Goal: Transaction & Acquisition: Purchase product/service

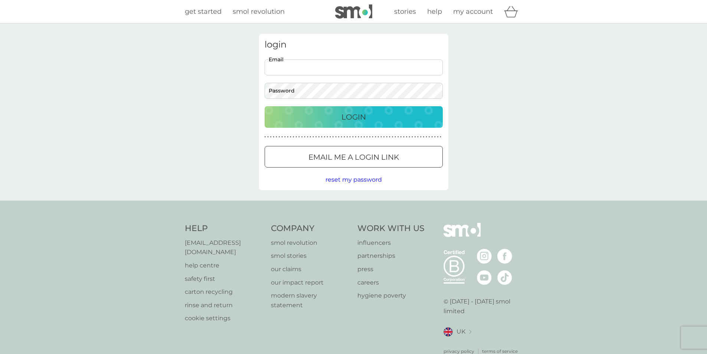
click at [295, 72] on input "Email" at bounding box center [354, 67] width 178 height 16
click at [328, 67] on input "jo.pearce85@yahoo.co.luk" at bounding box center [354, 67] width 178 height 16
type input "[EMAIL_ADDRESS][DOMAIN_NAME]"
click at [285, 117] on div "Login" at bounding box center [353, 117] width 163 height 12
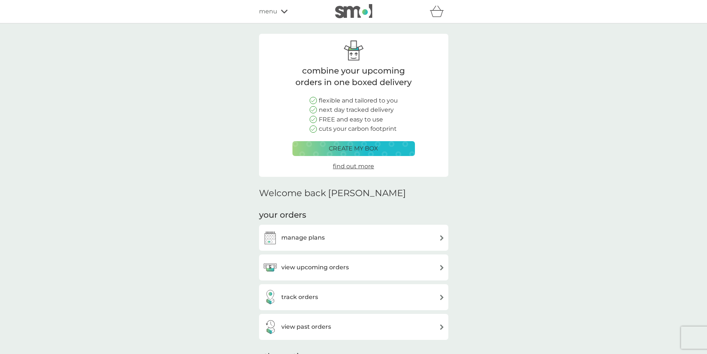
click at [319, 268] on h3 "view upcoming orders" at bounding box center [315, 267] width 68 height 10
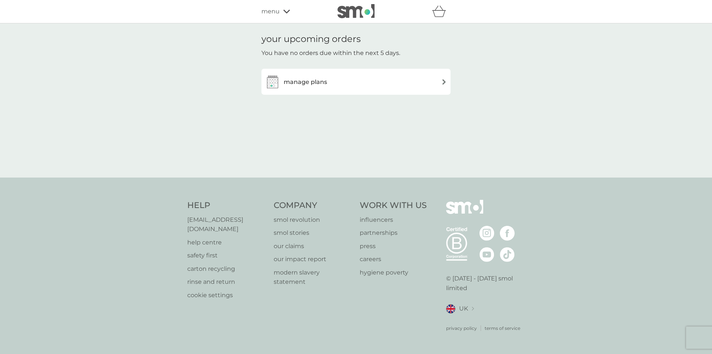
click at [443, 82] on img at bounding box center [444, 82] width 6 height 6
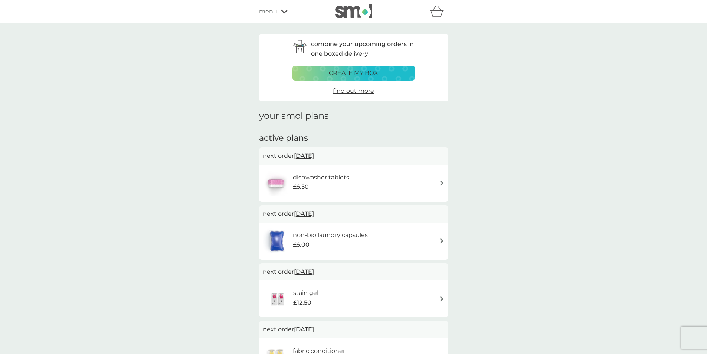
click at [441, 178] on div "dishwasher tablets £6.50" at bounding box center [354, 183] width 182 height 26
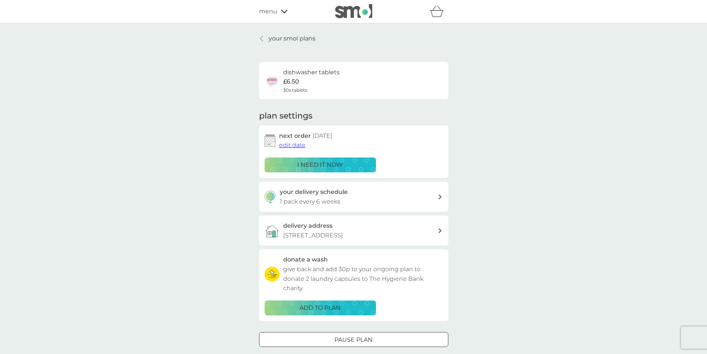
click at [263, 38] on icon at bounding box center [261, 39] width 3 height 6
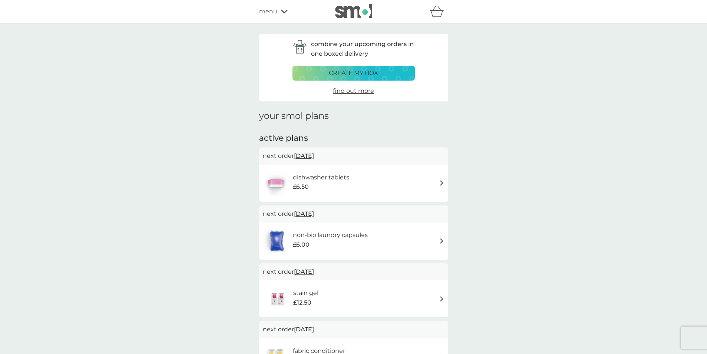
click at [444, 241] on div "non-bio laundry capsules £6.00" at bounding box center [353, 240] width 189 height 37
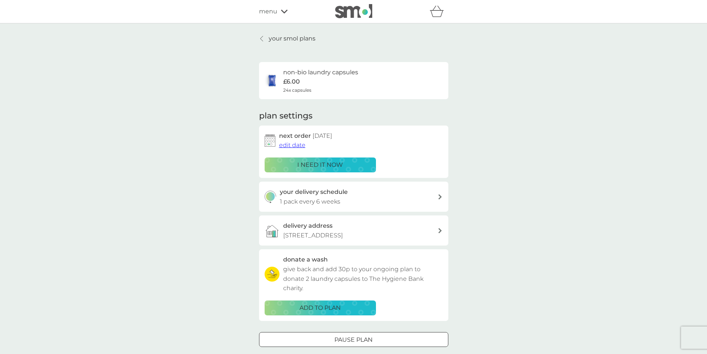
click at [262, 37] on icon at bounding box center [261, 38] width 3 height 5
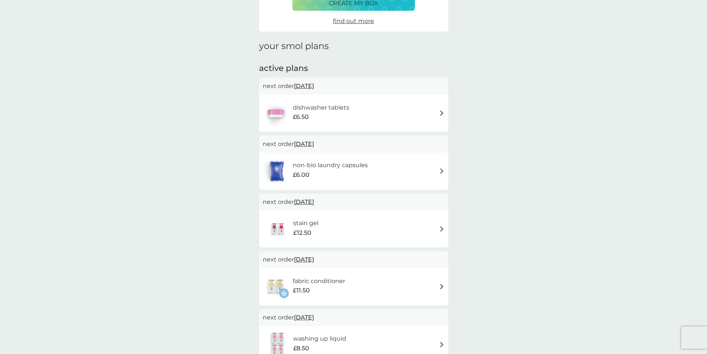
scroll to position [74, 0]
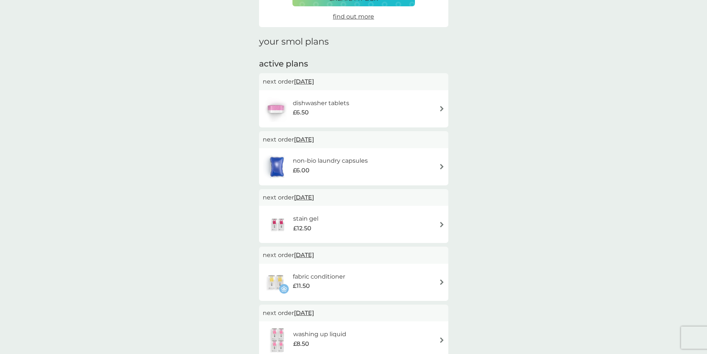
click at [440, 223] on img at bounding box center [442, 224] width 6 height 6
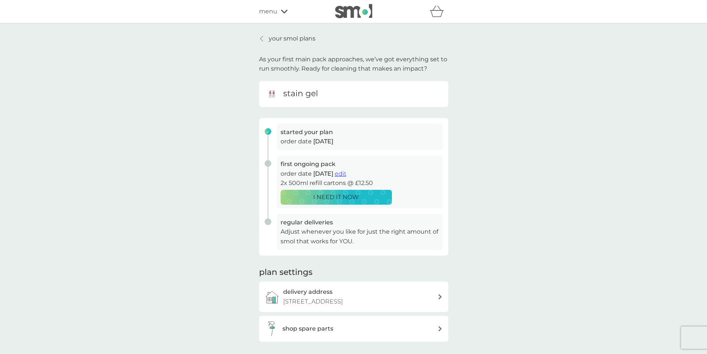
click at [346, 170] on span "edit" at bounding box center [341, 173] width 12 height 7
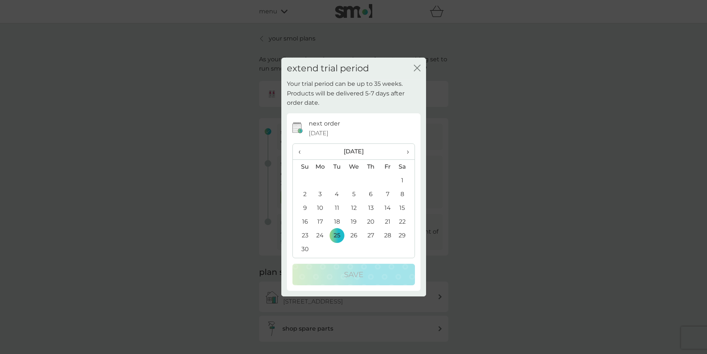
click at [405, 151] on span "›" at bounding box center [404, 152] width 7 height 16
click at [319, 176] on td "1" at bounding box center [320, 180] width 17 height 14
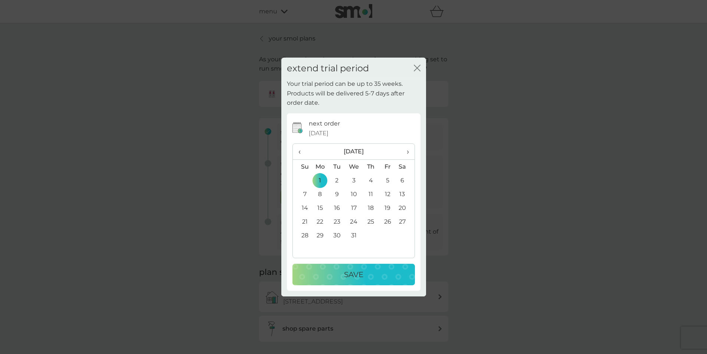
click at [339, 275] on div "Save" at bounding box center [354, 274] width 108 height 12
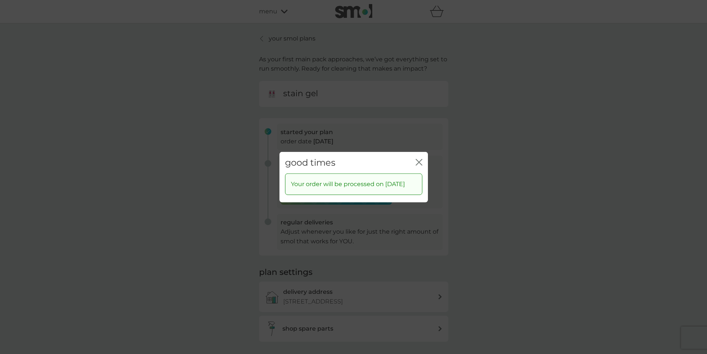
click at [417, 158] on icon "close" at bounding box center [419, 161] width 7 height 7
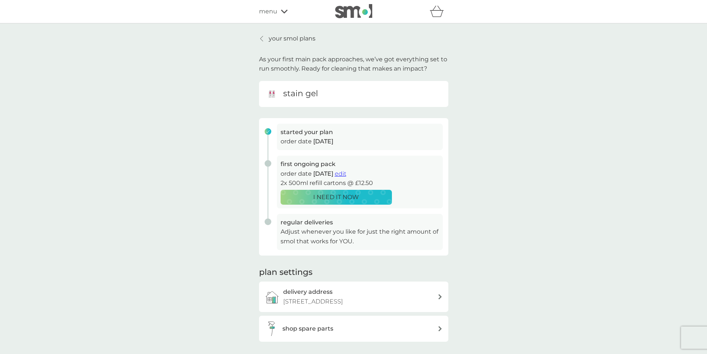
click at [264, 33] on div "your smol plans As your first main pack approaches, we’ve got everything set to…" at bounding box center [353, 197] width 707 height 349
click at [264, 36] on div at bounding box center [261, 39] width 5 height 6
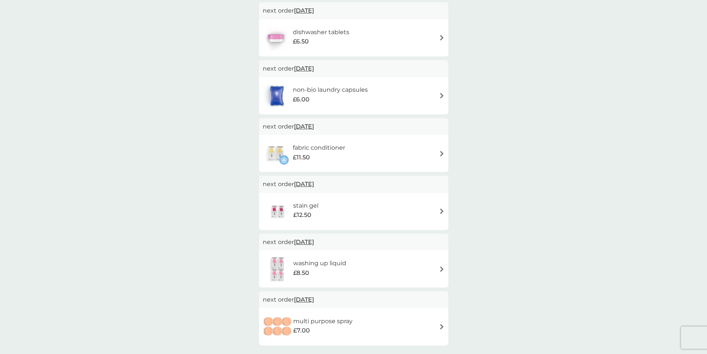
scroll to position [148, 0]
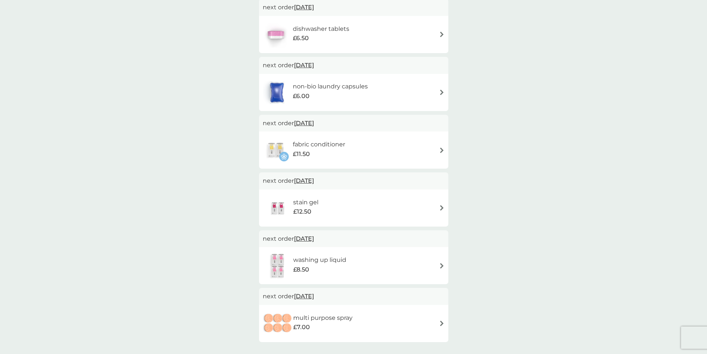
click at [439, 264] on img at bounding box center [442, 266] width 6 height 6
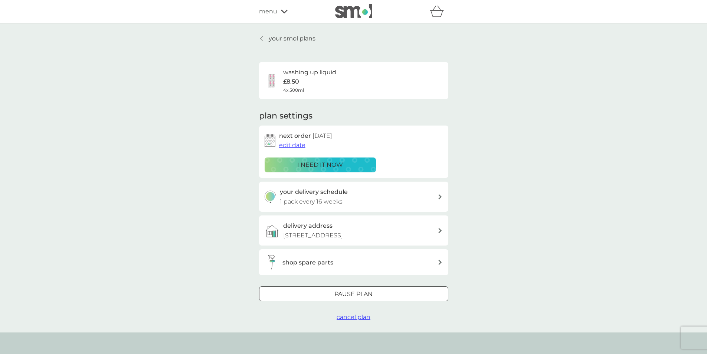
click at [290, 144] on span "edit date" at bounding box center [292, 144] width 26 height 7
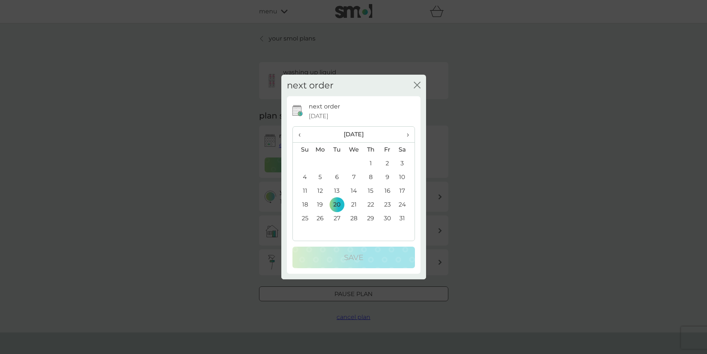
click at [408, 134] on span "›" at bounding box center [404, 135] width 7 height 16
click at [306, 174] on td "1" at bounding box center [302, 177] width 19 height 14
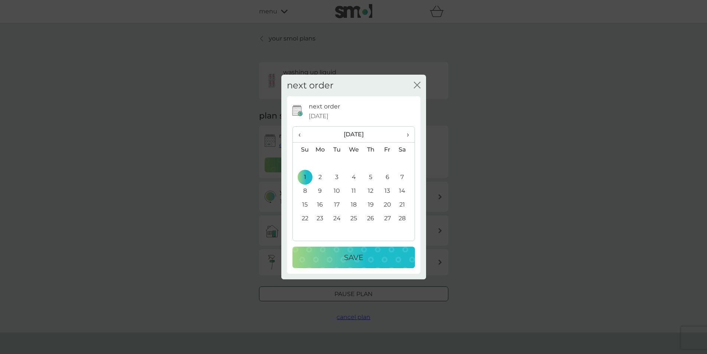
click at [333, 257] on div "Save" at bounding box center [354, 257] width 108 height 12
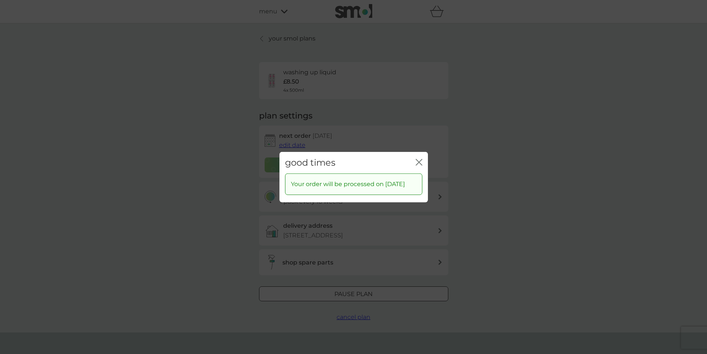
click at [421, 163] on icon "close" at bounding box center [419, 161] width 7 height 7
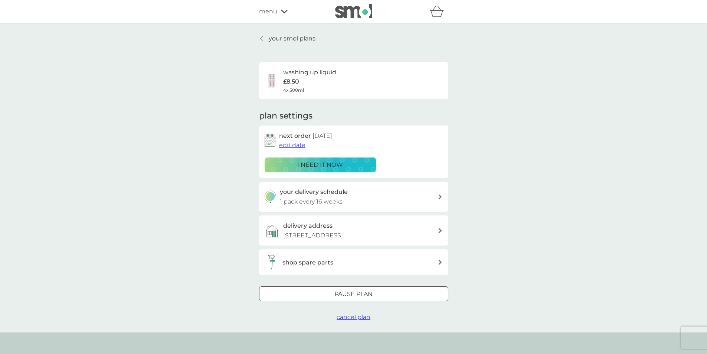
click at [254, 41] on div "your smol plans washing up liquid £8.50 4x 500ml plan settings next order 1 Feb…" at bounding box center [353, 178] width 200 height 288
click at [263, 37] on icon at bounding box center [261, 39] width 3 height 6
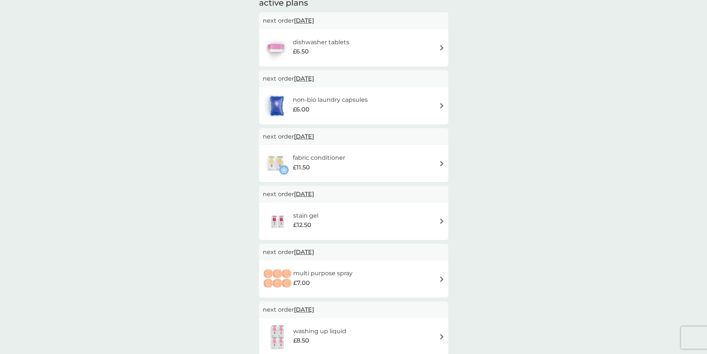
scroll to position [148, 0]
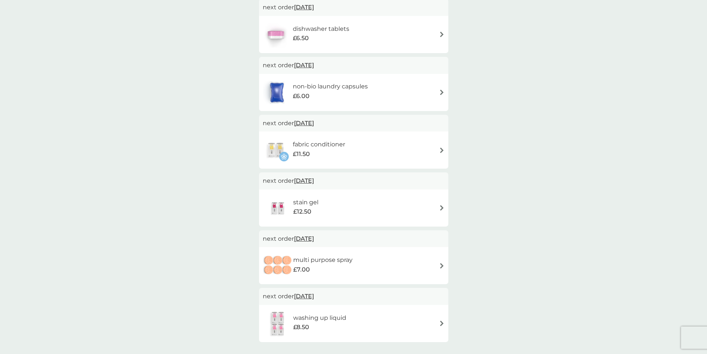
click at [443, 265] on img at bounding box center [442, 266] width 6 height 6
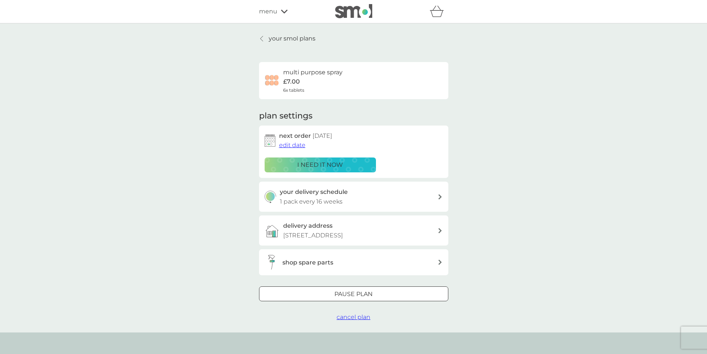
click at [297, 144] on span "edit date" at bounding box center [292, 144] width 26 height 7
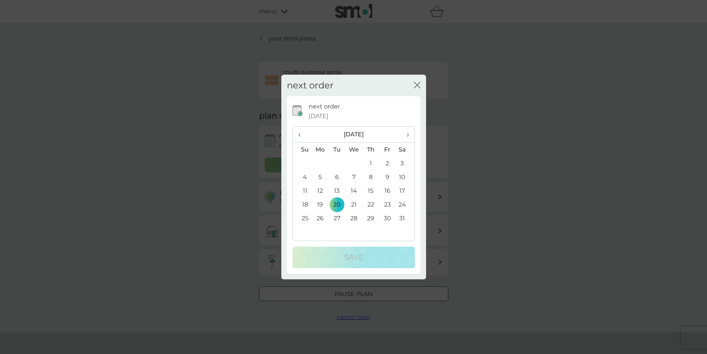
click at [408, 134] on span "›" at bounding box center [404, 135] width 7 height 16
click at [321, 173] on td "2" at bounding box center [320, 177] width 17 height 14
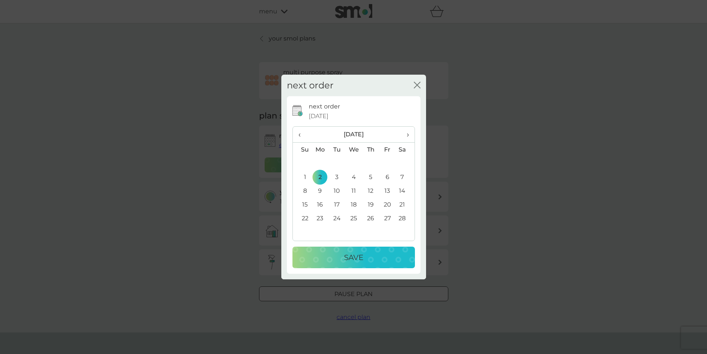
click at [350, 253] on p "Save" at bounding box center [353, 257] width 19 height 12
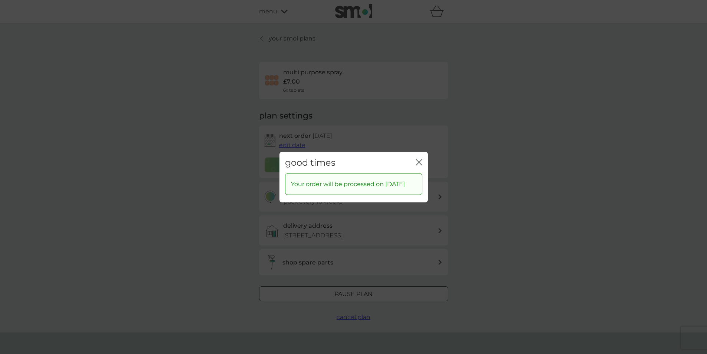
click at [418, 158] on icon "close" at bounding box center [419, 161] width 7 height 7
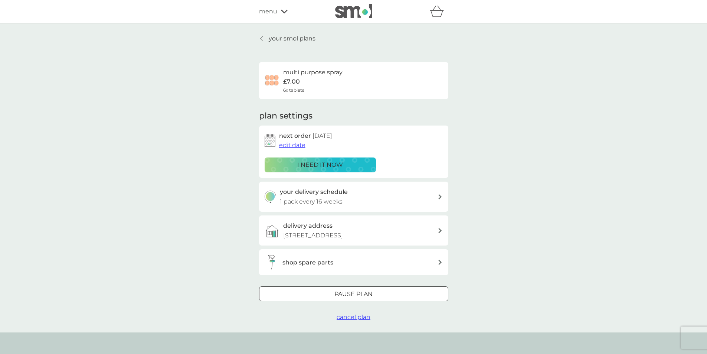
click at [260, 36] on icon at bounding box center [261, 39] width 3 height 6
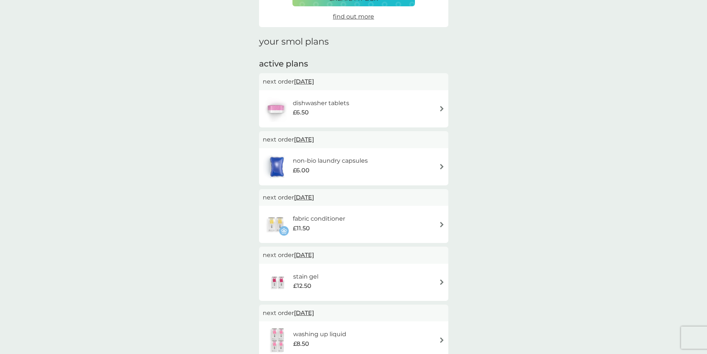
scroll to position [111, 0]
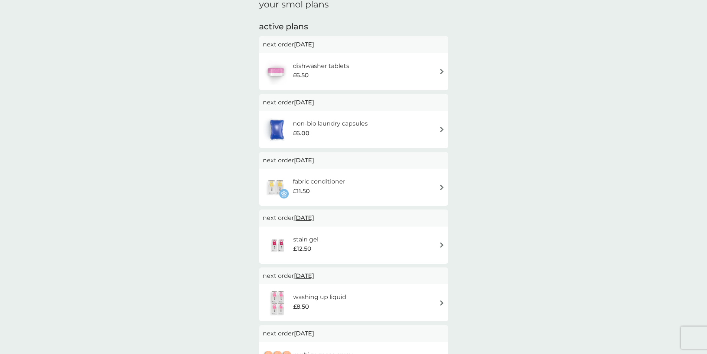
click at [438, 185] on div "fabric conditioner £11.50" at bounding box center [354, 187] width 182 height 26
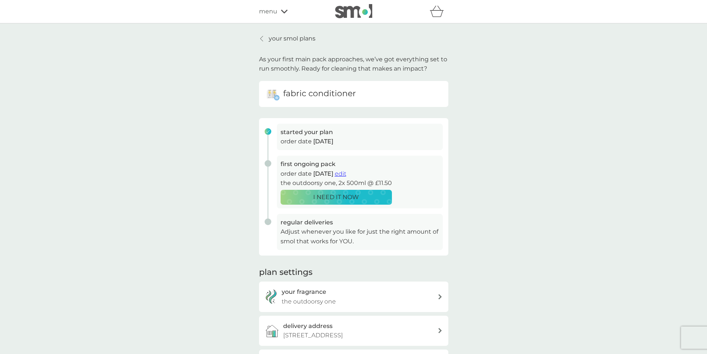
click at [346, 171] on span "edit" at bounding box center [341, 173] width 12 height 7
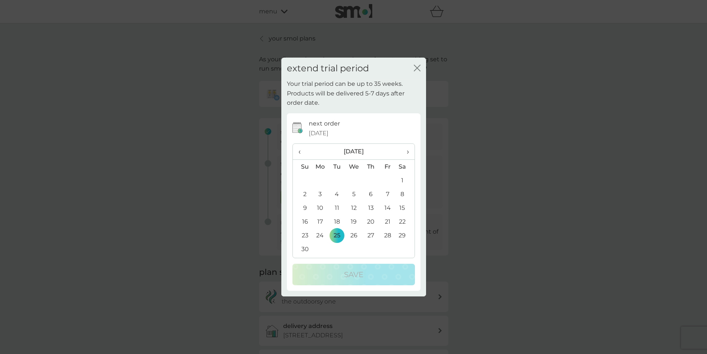
click at [408, 153] on span "›" at bounding box center [404, 152] width 7 height 16
click at [319, 178] on td "1" at bounding box center [320, 180] width 17 height 14
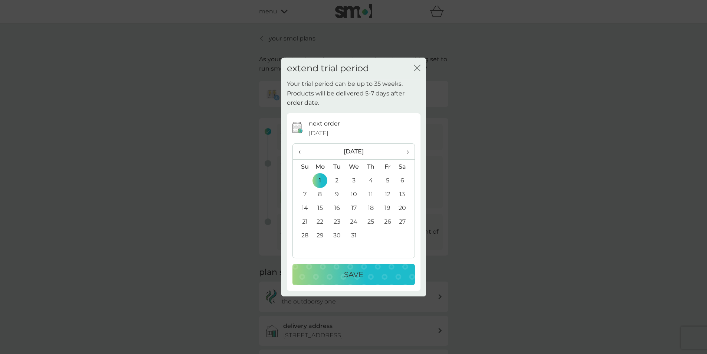
click at [354, 276] on p "Save" at bounding box center [353, 274] width 19 height 12
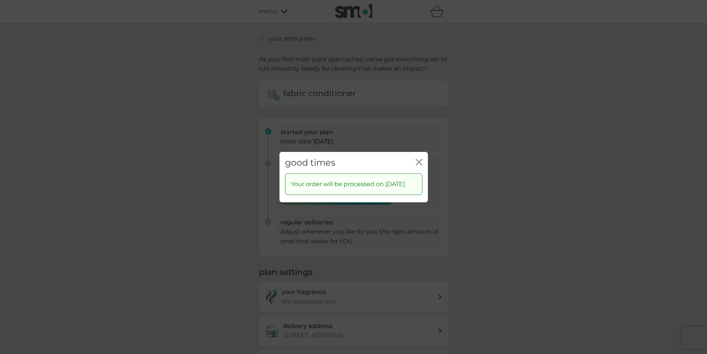
click at [418, 159] on icon "close" at bounding box center [419, 161] width 7 height 7
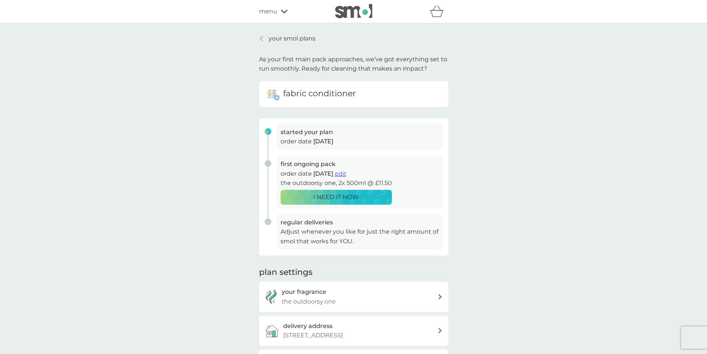
click at [262, 37] on icon at bounding box center [261, 39] width 3 height 6
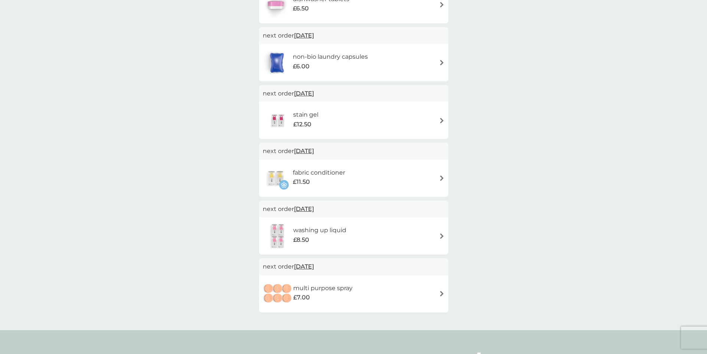
scroll to position [185, 0]
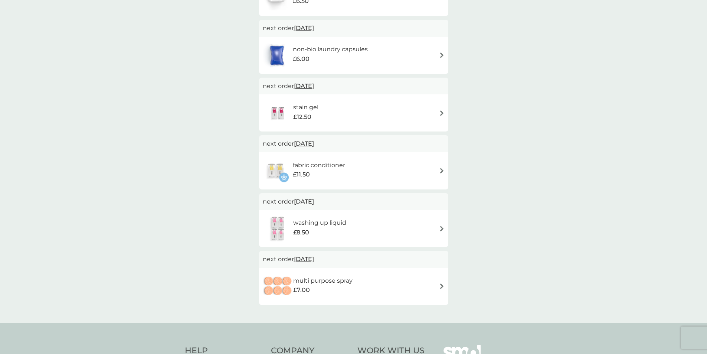
click at [441, 285] on img at bounding box center [442, 286] width 6 height 6
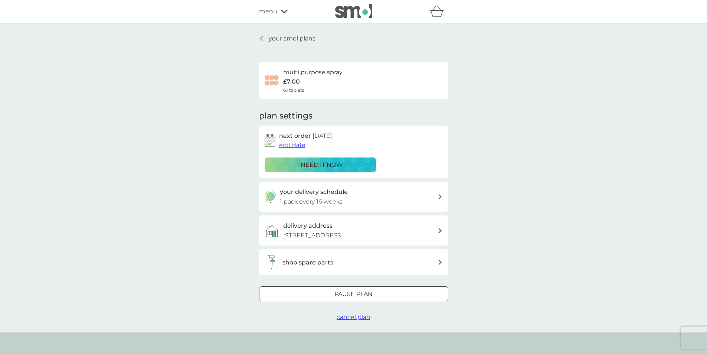
click at [292, 143] on span "edit date" at bounding box center [292, 144] width 26 height 7
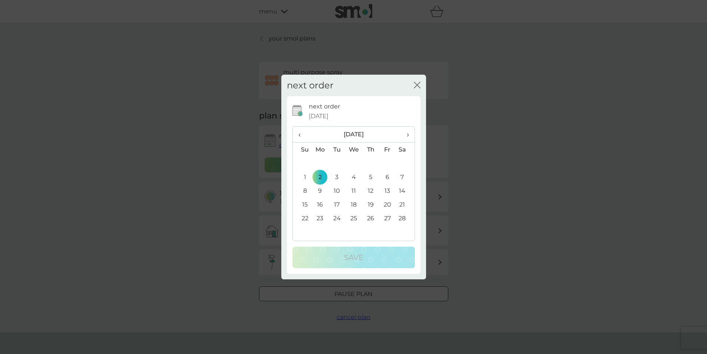
click at [306, 177] on td "1" at bounding box center [302, 177] width 19 height 14
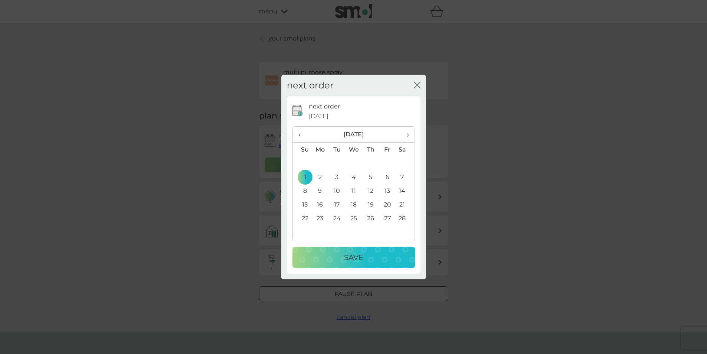
click at [338, 255] on div "Save" at bounding box center [354, 257] width 108 height 12
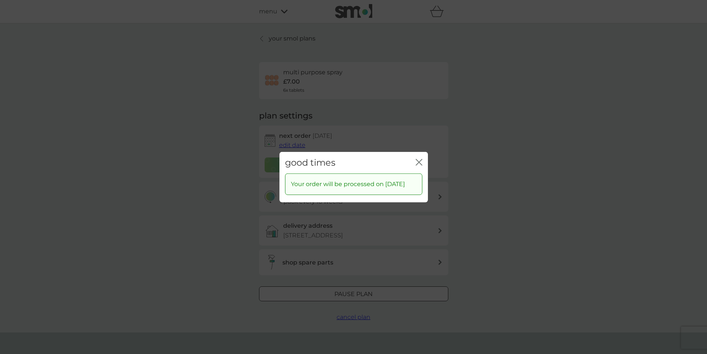
click at [416, 163] on icon "close" at bounding box center [419, 161] width 7 height 7
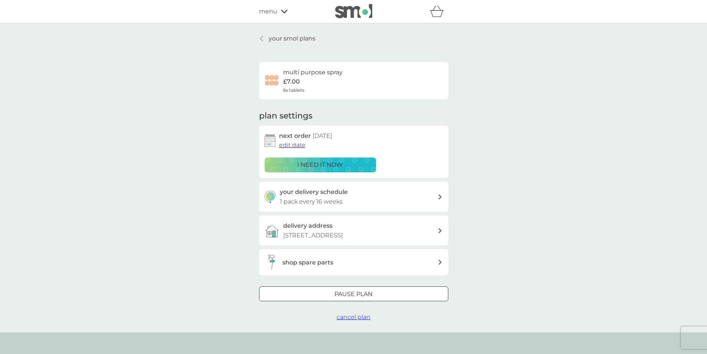
click at [262, 36] on icon at bounding box center [261, 39] width 3 height 6
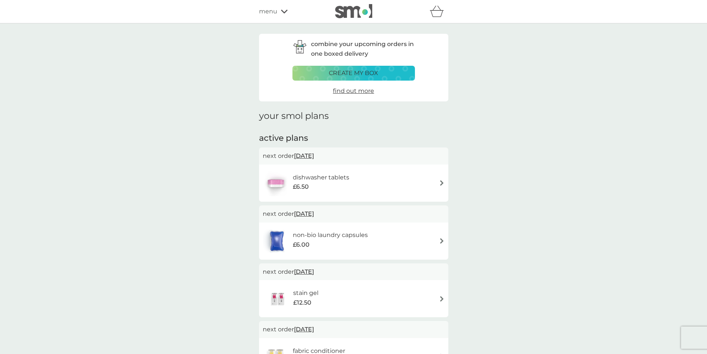
click at [441, 181] on img at bounding box center [442, 183] width 6 height 6
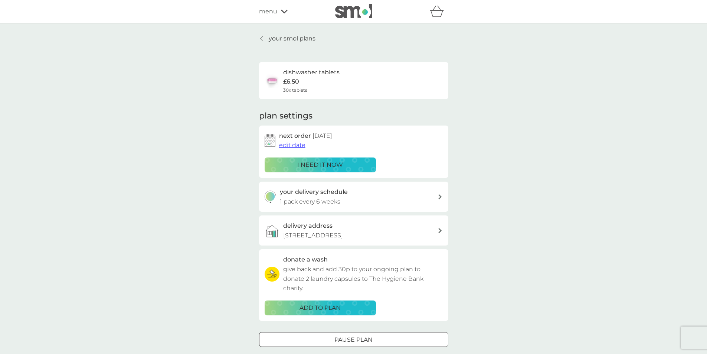
click at [438, 194] on icon at bounding box center [440, 196] width 4 height 5
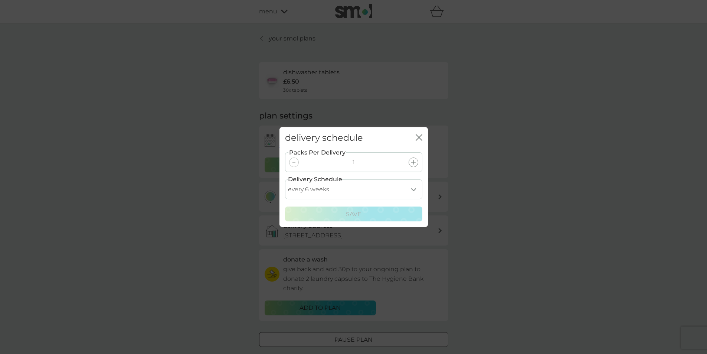
click at [414, 190] on select "every 1 week every 2 weeks every 3 weeks every 4 weeks every 5 weeks every 6 we…" at bounding box center [353, 189] width 137 height 20
select select "28"
click at [285, 179] on select "every 1 week every 2 weeks every 3 weeks every 4 weeks every 5 weeks every 6 we…" at bounding box center [353, 189] width 137 height 20
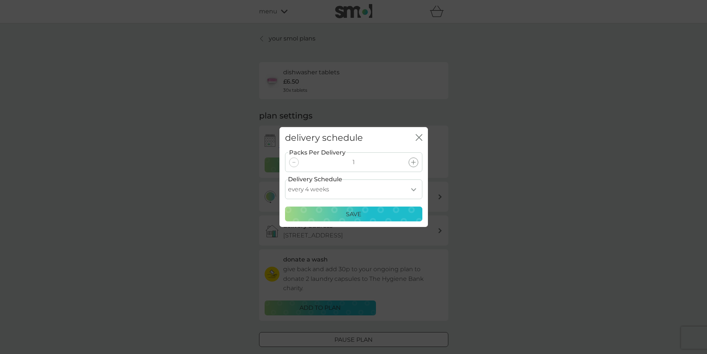
click at [345, 216] on div "Save" at bounding box center [354, 214] width 128 height 10
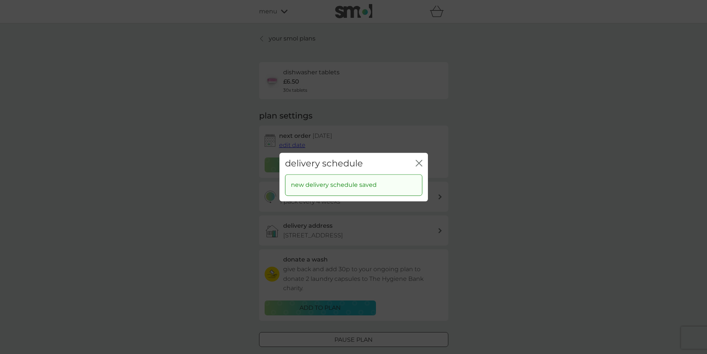
click at [420, 162] on icon "close" at bounding box center [419, 163] width 7 height 7
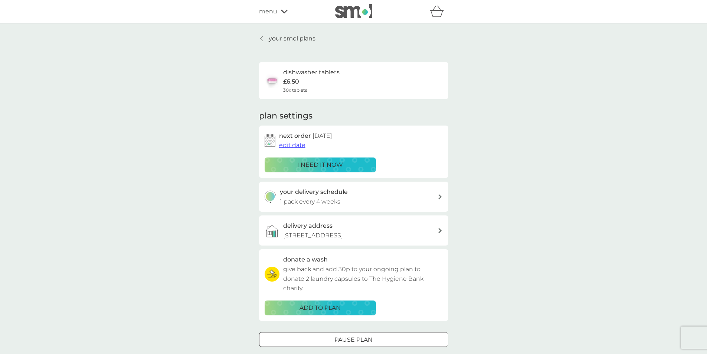
click at [262, 36] on icon at bounding box center [261, 39] width 3 height 6
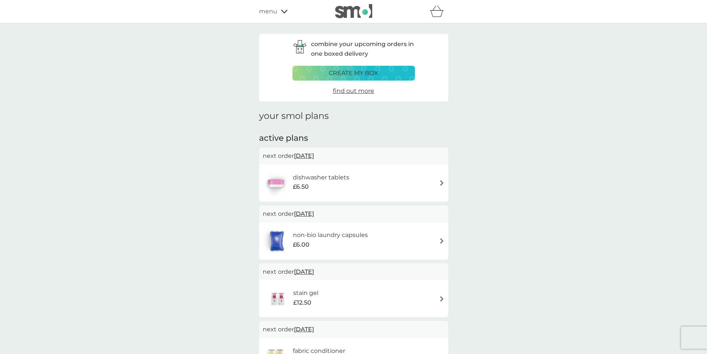
click at [441, 183] on img at bounding box center [442, 183] width 6 height 6
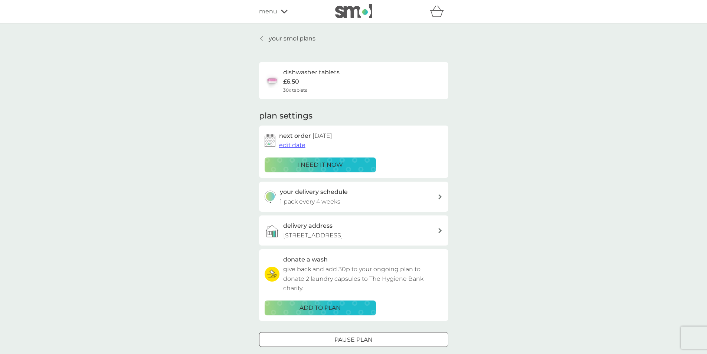
click at [263, 40] on div at bounding box center [261, 39] width 5 height 6
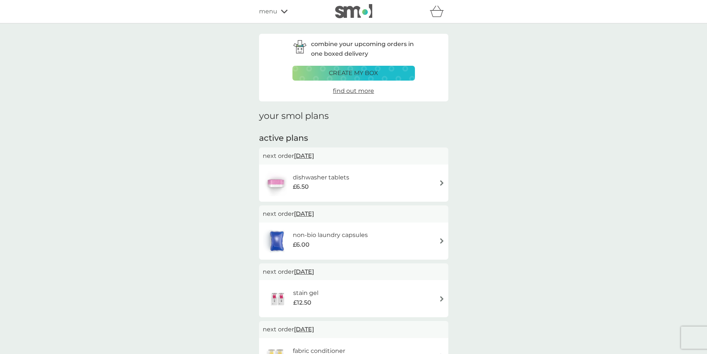
click at [277, 12] on div "menu" at bounding box center [290, 12] width 63 height 10
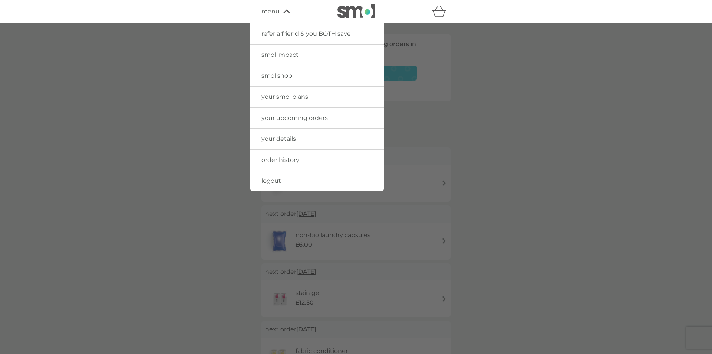
click at [275, 78] on link "smol shop" at bounding box center [317, 75] width 134 height 21
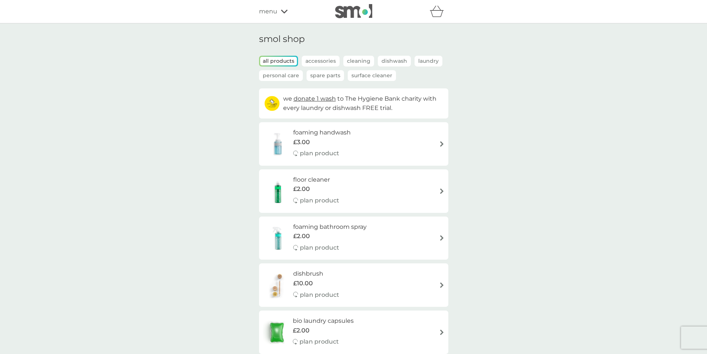
click at [443, 142] on img at bounding box center [442, 144] width 6 height 6
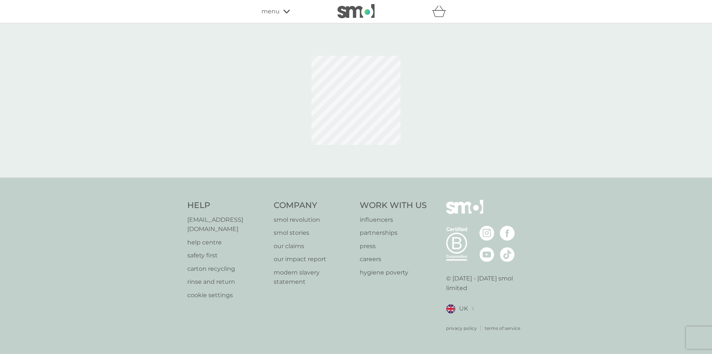
select select "119"
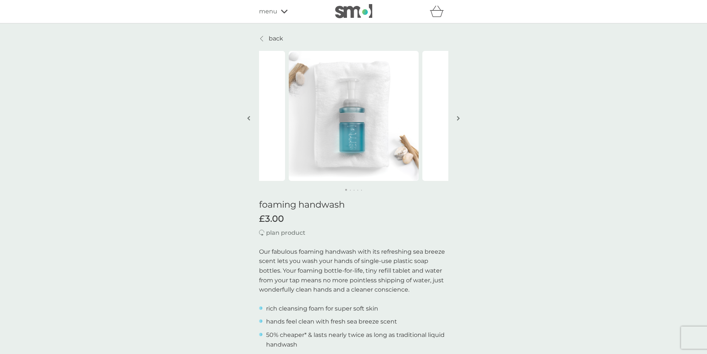
click at [262, 37] on icon at bounding box center [261, 39] width 3 height 6
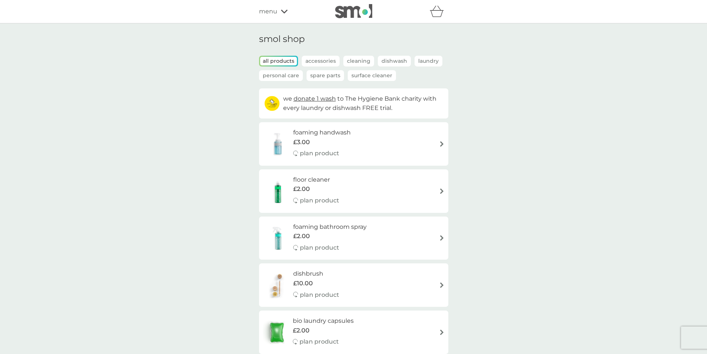
click at [271, 73] on p "Personal Care" at bounding box center [281, 75] width 44 height 11
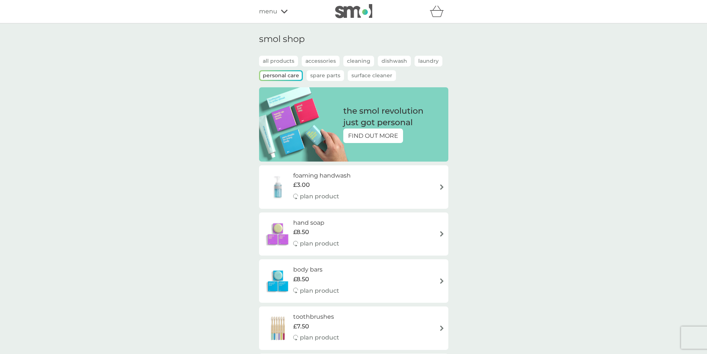
click at [439, 185] on img at bounding box center [442, 187] width 6 height 6
select select "119"
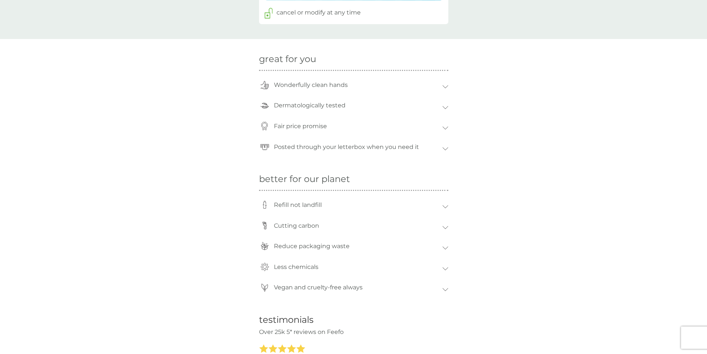
scroll to position [519, 0]
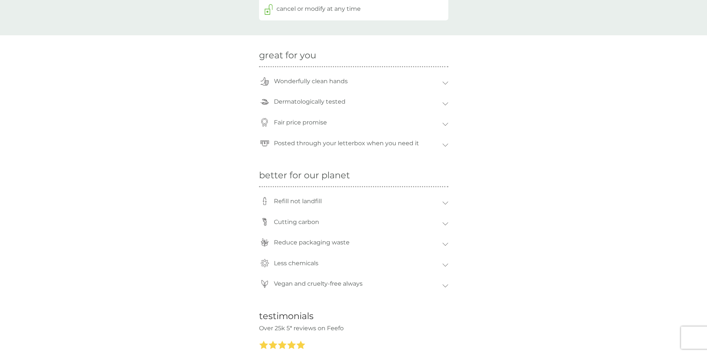
click at [443, 261] on div "Less chemicals" at bounding box center [353, 265] width 189 height 21
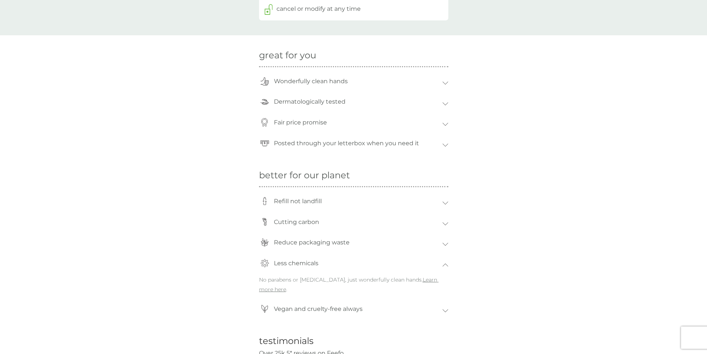
click at [442, 300] on div "Vegan and cruelty-free always" at bounding box center [356, 308] width 172 height 17
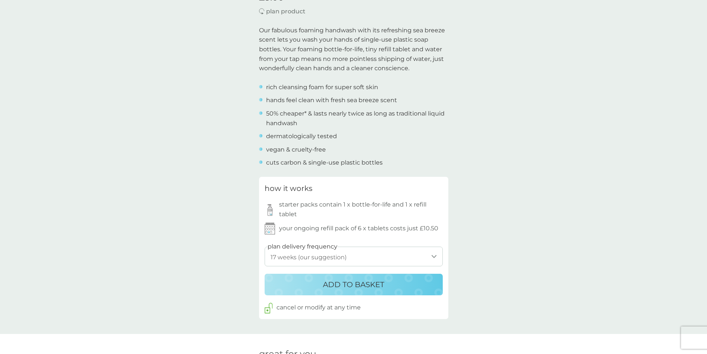
scroll to position [260, 0]
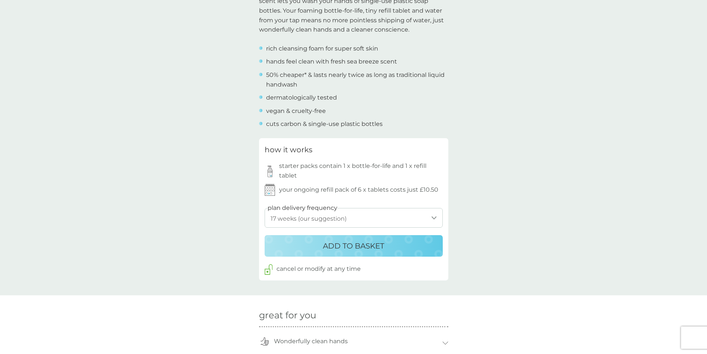
click at [385, 250] on div "ADD TO BASKET" at bounding box center [353, 246] width 163 height 12
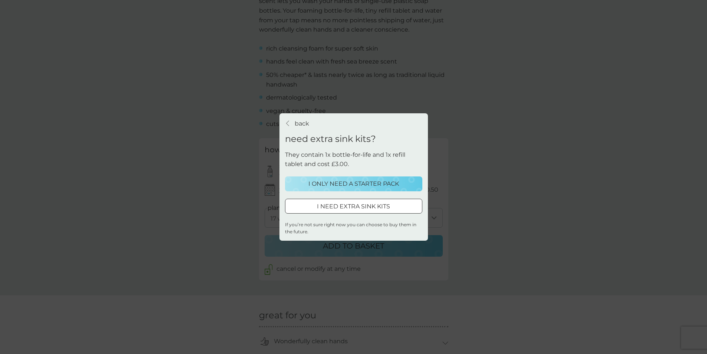
click at [334, 186] on p "I ONLY NEED A STARTER PACK" at bounding box center [353, 184] width 91 height 10
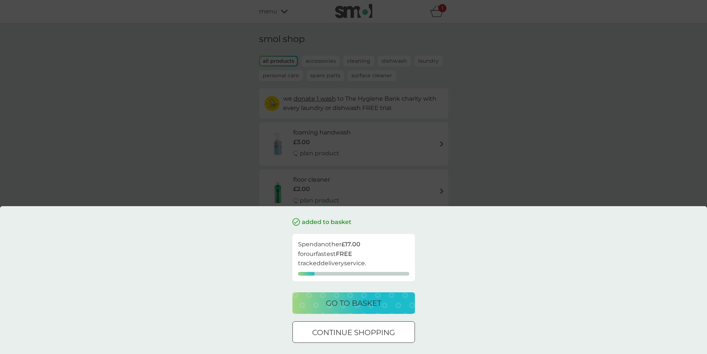
click at [320, 303] on div "go to basket" at bounding box center [354, 303] width 108 height 12
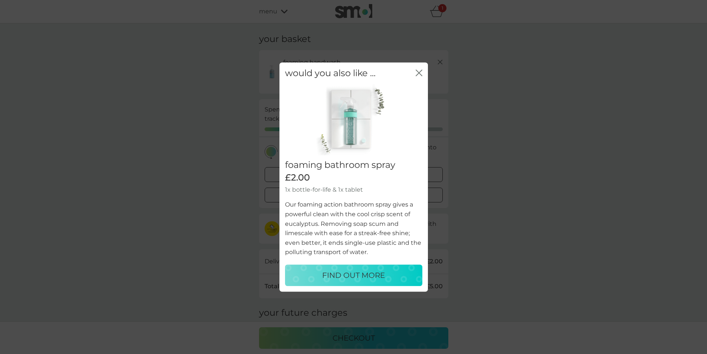
click at [331, 267] on button "FIND OUT MORE" at bounding box center [353, 275] width 137 height 22
select select "182"
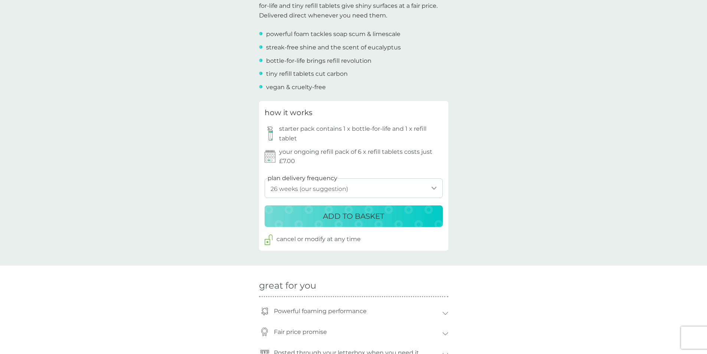
scroll to position [297, 0]
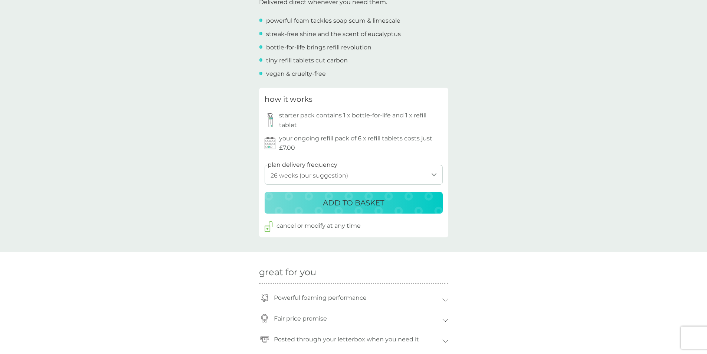
drag, startPoint x: 341, startPoint y: 207, endPoint x: 345, endPoint y: 197, distance: 11.1
click at [340, 207] on div "how it works starter pack contains 1 x bottle-for-life and 1 x refill tablet yo…" at bounding box center [353, 162] width 189 height 149
click at [337, 206] on p "ADD TO BASKET" at bounding box center [353, 203] width 61 height 12
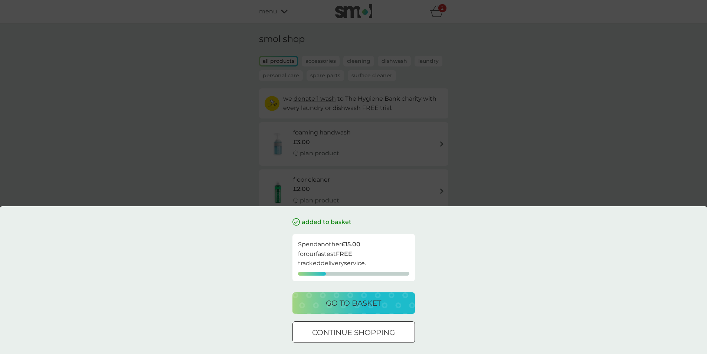
click at [309, 302] on div "go to basket" at bounding box center [354, 303] width 108 height 12
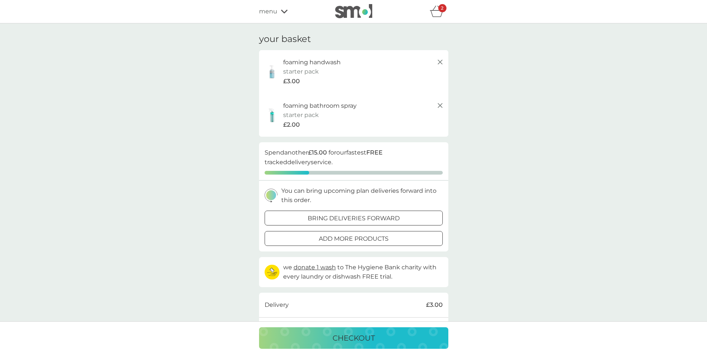
click at [357, 235] on div at bounding box center [353, 238] width 27 height 8
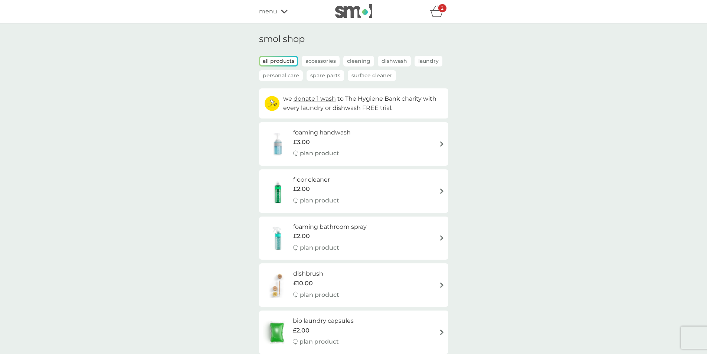
click at [441, 188] on img at bounding box center [442, 191] width 6 height 6
select select "84"
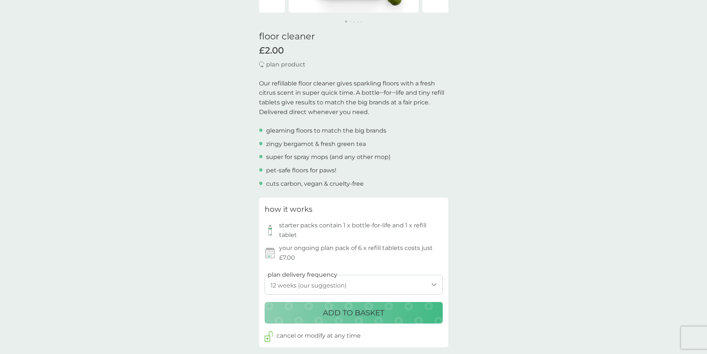
scroll to position [185, 0]
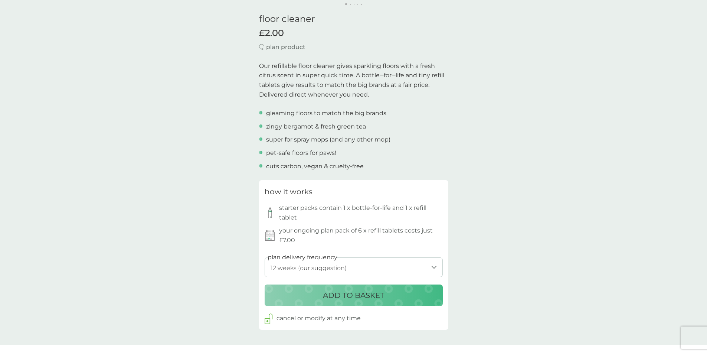
click at [376, 296] on p "ADD TO BASKET" at bounding box center [353, 295] width 61 height 12
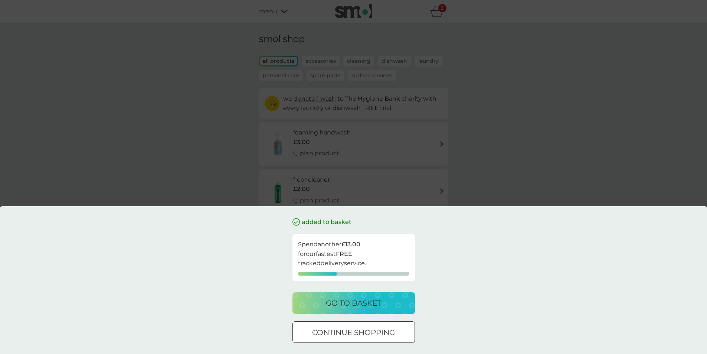
click at [355, 306] on p "go to basket" at bounding box center [353, 303] width 55 height 12
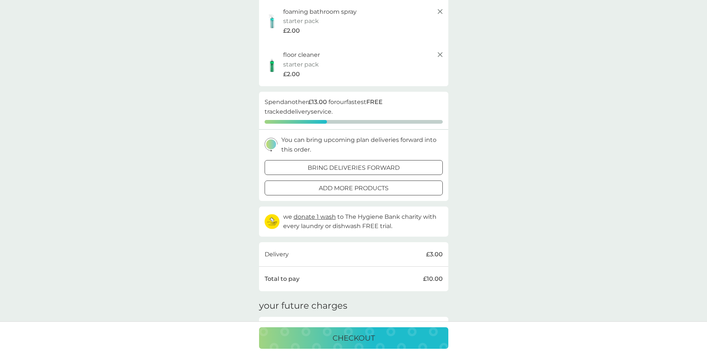
scroll to position [76, 0]
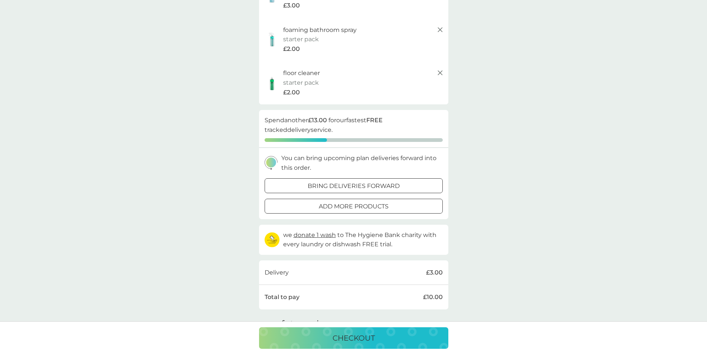
click at [349, 204] on div at bounding box center [353, 206] width 27 height 8
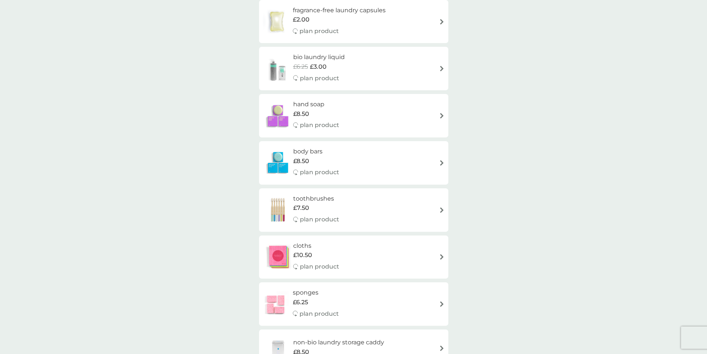
scroll to position [482, 0]
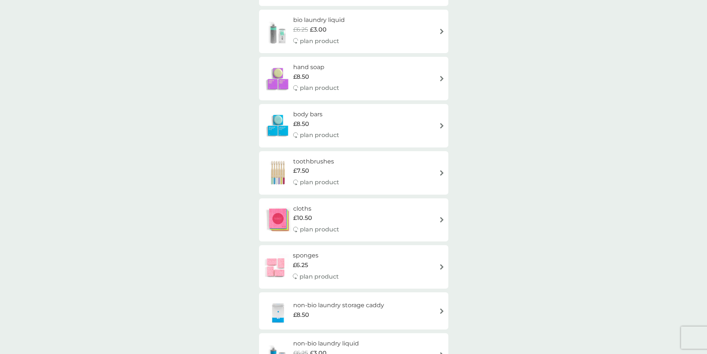
click at [303, 260] on span "£6.25" at bounding box center [300, 265] width 15 height 10
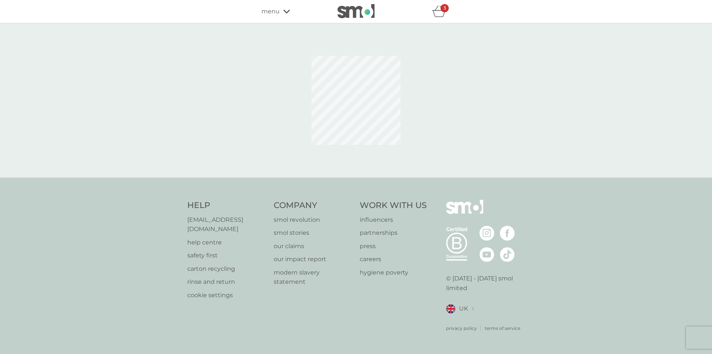
select select "63"
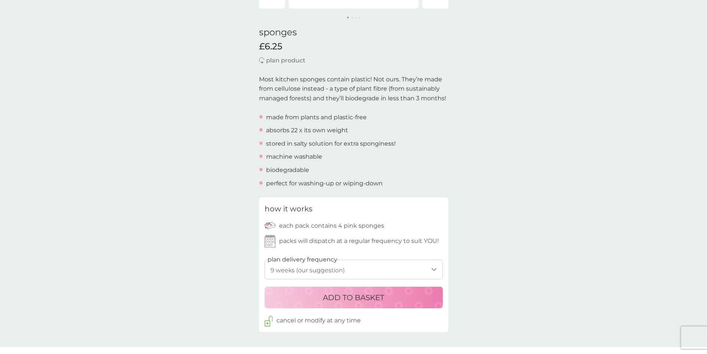
scroll to position [185, 0]
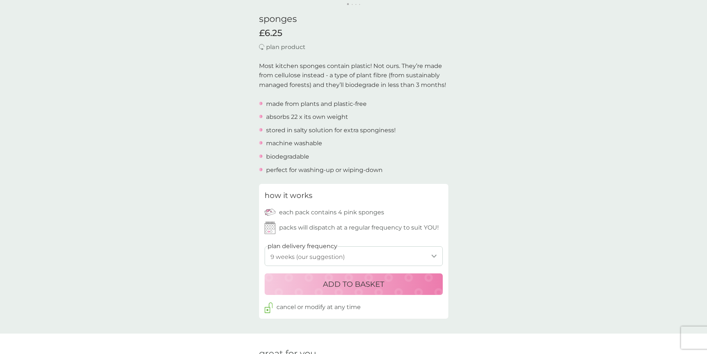
click at [324, 285] on p "ADD TO BASKET" at bounding box center [353, 284] width 61 height 12
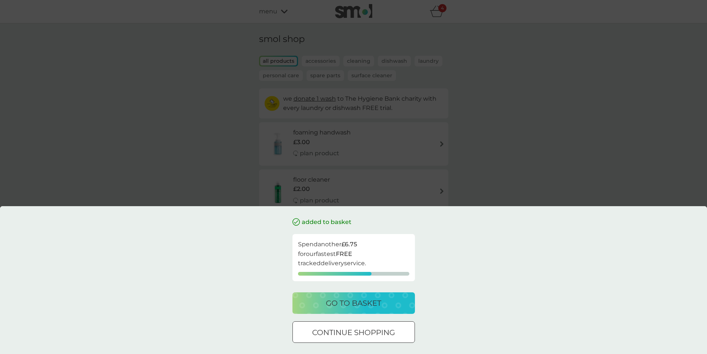
click at [332, 299] on p "go to basket" at bounding box center [353, 303] width 55 height 12
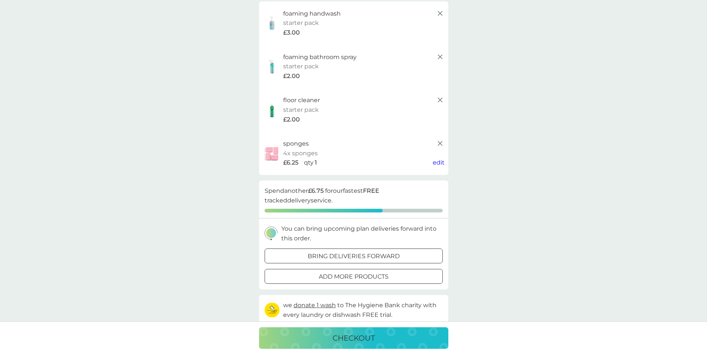
scroll to position [37, 0]
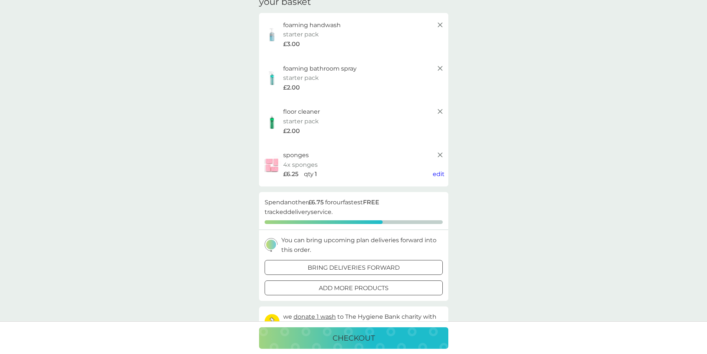
click at [319, 290] on p "add more products" at bounding box center [354, 288] width 70 height 10
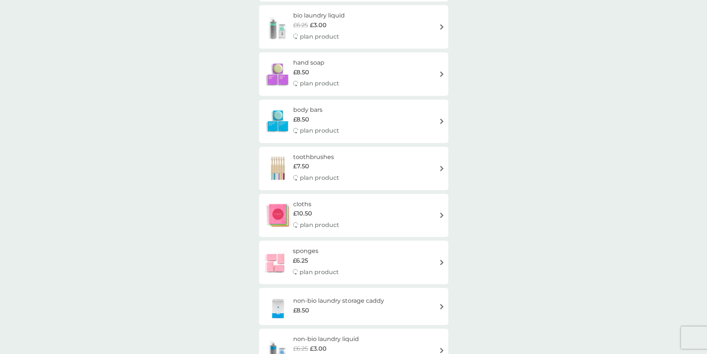
scroll to position [482, 0]
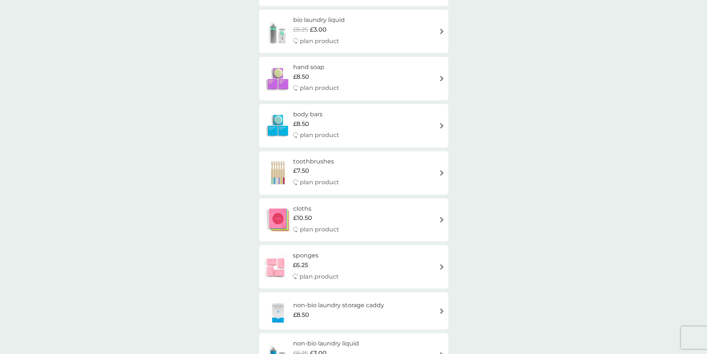
click at [295, 210] on h6 "cloths" at bounding box center [316, 209] width 46 height 10
select select "91"
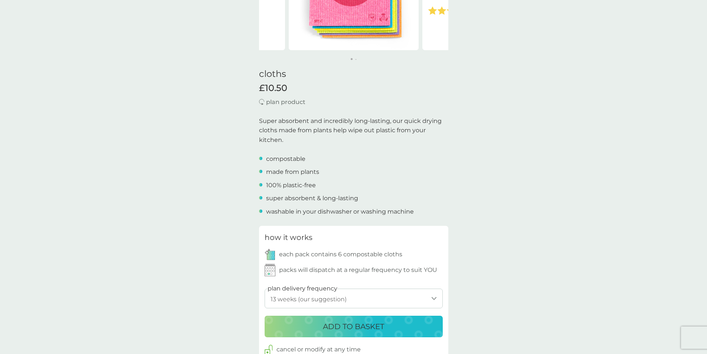
scroll to position [148, 0]
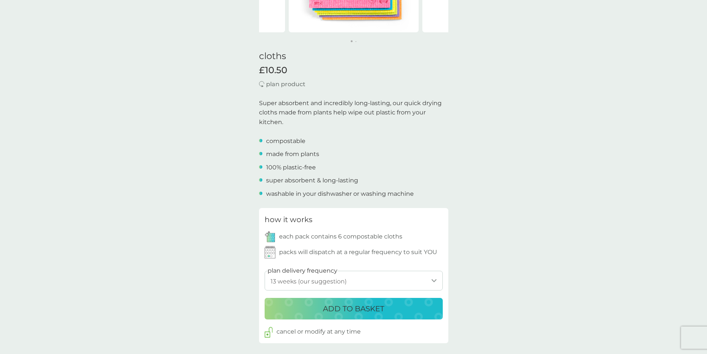
click at [432, 281] on select "1 week 2 weeks 3 weeks 4 weeks 5 weeks 6 weeks 7 weeks 8 weeks 9 weeks 10 weeks…" at bounding box center [354, 280] width 178 height 20
click at [392, 277] on select "1 week 2 weeks 3 weeks 4 weeks 5 weeks 6 weeks 7 weeks 8 weeks 9 weeks 10 weeks…" at bounding box center [354, 280] width 178 height 20
click at [366, 305] on p "ADD TO BASKET" at bounding box center [353, 308] width 61 height 12
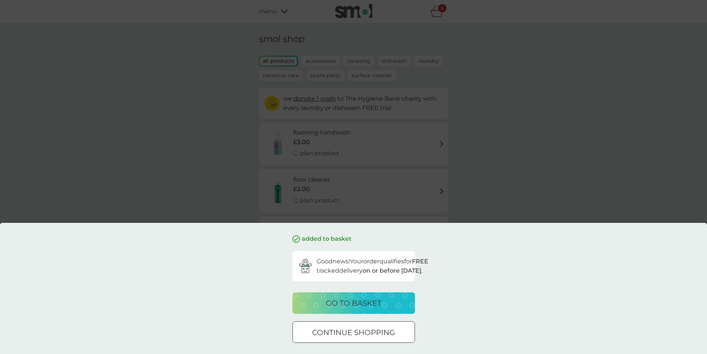
click at [363, 300] on p "go to basket" at bounding box center [353, 303] width 55 height 12
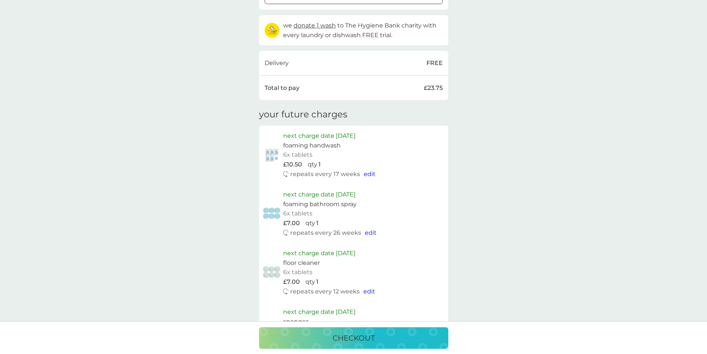
scroll to position [371, 0]
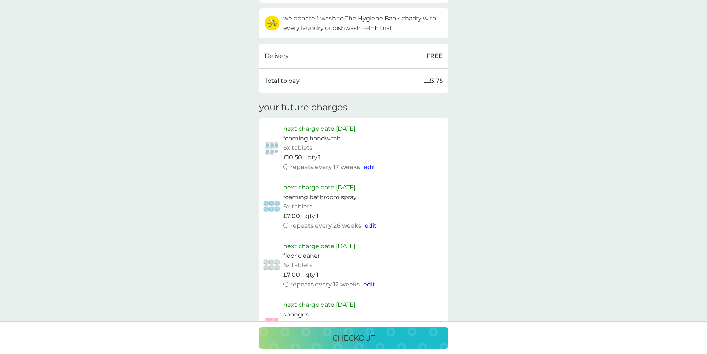
click at [367, 165] on span "edit" at bounding box center [370, 166] width 12 height 7
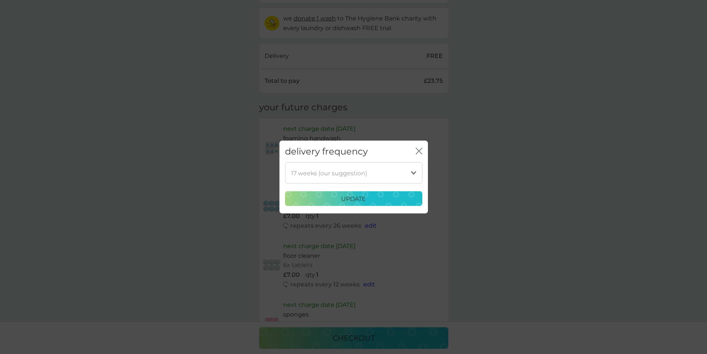
click at [412, 171] on select "1 week 2 weeks 3 weeks 4 weeks 5 weeks 6 weeks 7 weeks 8 weeks 9 weeks 10 weeks…" at bounding box center [353, 173] width 137 height 22
select select "133"
click at [285, 162] on select "1 week 2 weeks 3 weeks 4 weeks 5 weeks 6 weeks 7 weeks 8 weeks 9 weeks 10 weeks…" at bounding box center [353, 173] width 137 height 22
click at [323, 202] on div "update" at bounding box center [354, 199] width 128 height 10
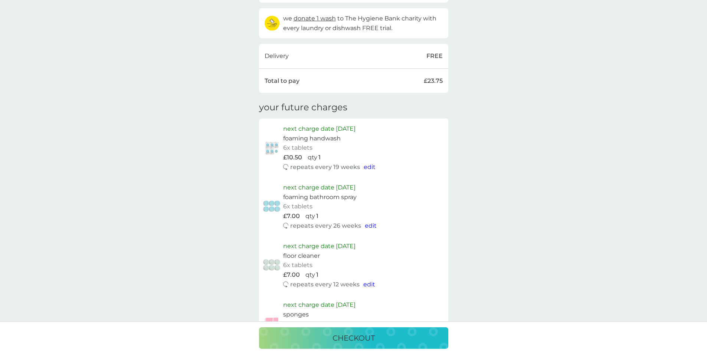
click at [368, 162] on button "edit" at bounding box center [370, 167] width 12 height 10
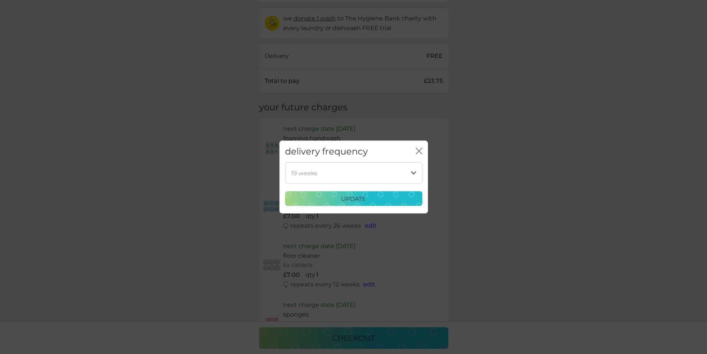
click at [416, 171] on select "1 week 2 weeks 3 weeks 4 weeks 5 weeks 6 weeks 7 weeks 8 weeks 9 weeks 10 weeks…" at bounding box center [353, 173] width 137 height 22
select select "147"
click at [285, 162] on select "1 week 2 weeks 3 weeks 4 weeks 5 weeks 6 weeks 7 weeks 8 weeks 9 weeks 10 weeks…" at bounding box center [353, 173] width 137 height 22
click at [344, 200] on p "update" at bounding box center [353, 199] width 25 height 10
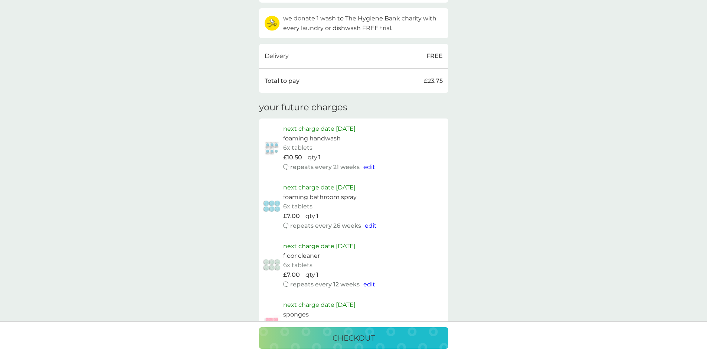
click at [368, 226] on span "edit" at bounding box center [371, 225] width 12 height 7
select select "182"
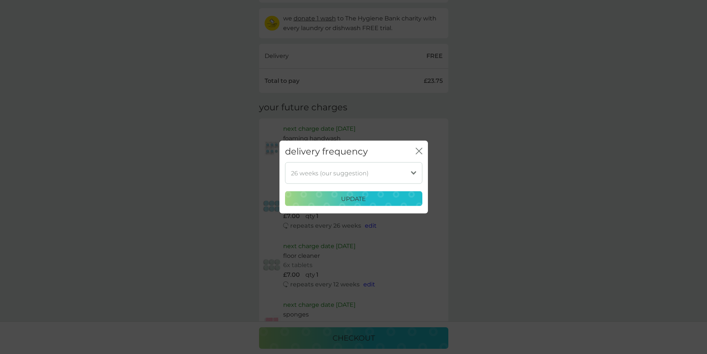
click at [411, 168] on select "1 week 2 weeks 3 weeks 4 weeks 5 weeks 6 weeks 7 weeks 8 weeks 9 weeks 10 weeks…" at bounding box center [353, 173] width 137 height 22
click at [424, 185] on div "1 week 2 weeks 3 weeks 4 weeks 5 weeks 6 weeks 7 weeks 8 weeks 9 weeks 10 weeks…" at bounding box center [353, 187] width 148 height 51
click at [388, 197] on div "update" at bounding box center [354, 199] width 128 height 10
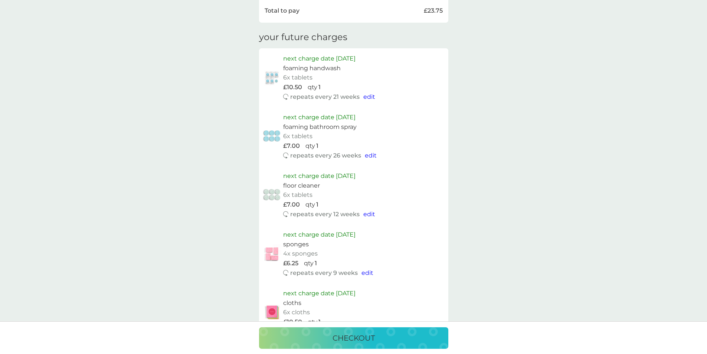
scroll to position [408, 0]
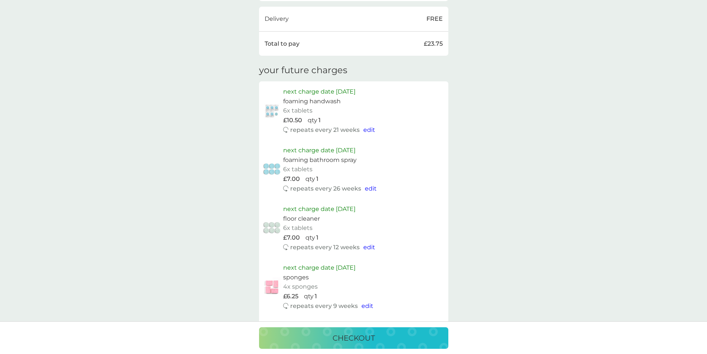
click at [337, 338] on p "checkout" at bounding box center [353, 338] width 42 height 12
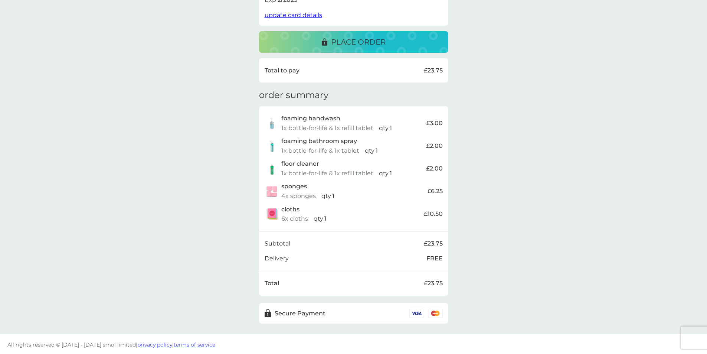
scroll to position [178, 0]
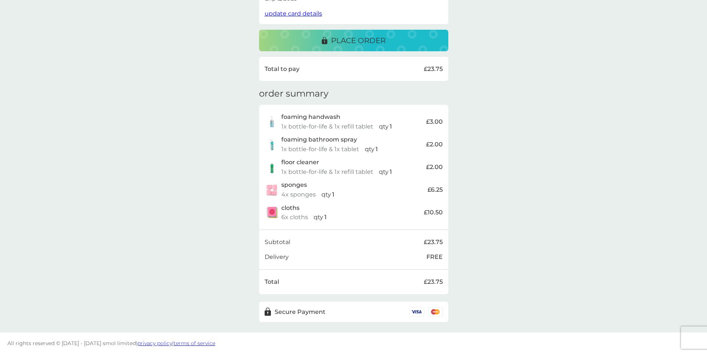
click at [380, 43] on p "place order" at bounding box center [358, 41] width 55 height 12
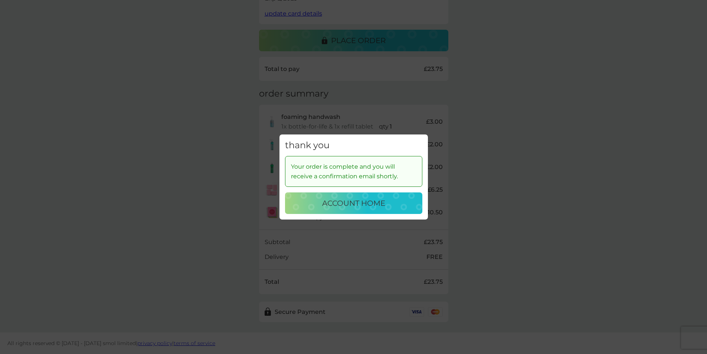
click at [342, 203] on p "account home" at bounding box center [353, 203] width 63 height 12
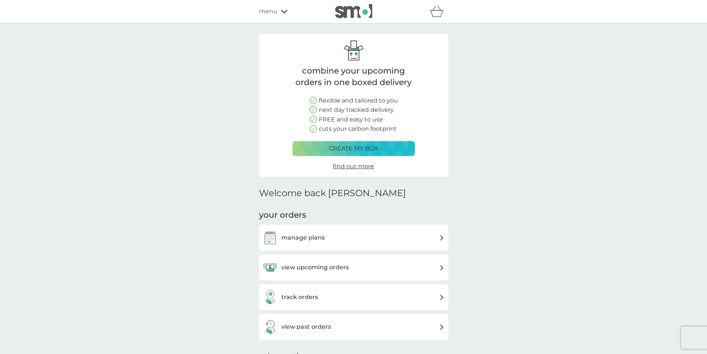
click at [279, 13] on div "menu" at bounding box center [290, 12] width 63 height 10
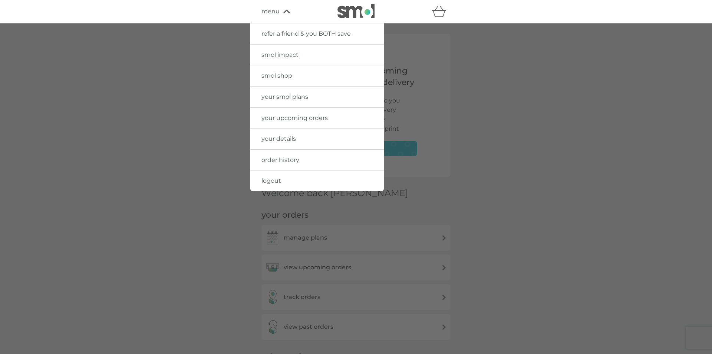
click at [269, 179] on span "logout" at bounding box center [272, 180] width 20 height 7
